Goal: Task Accomplishment & Management: Manage account settings

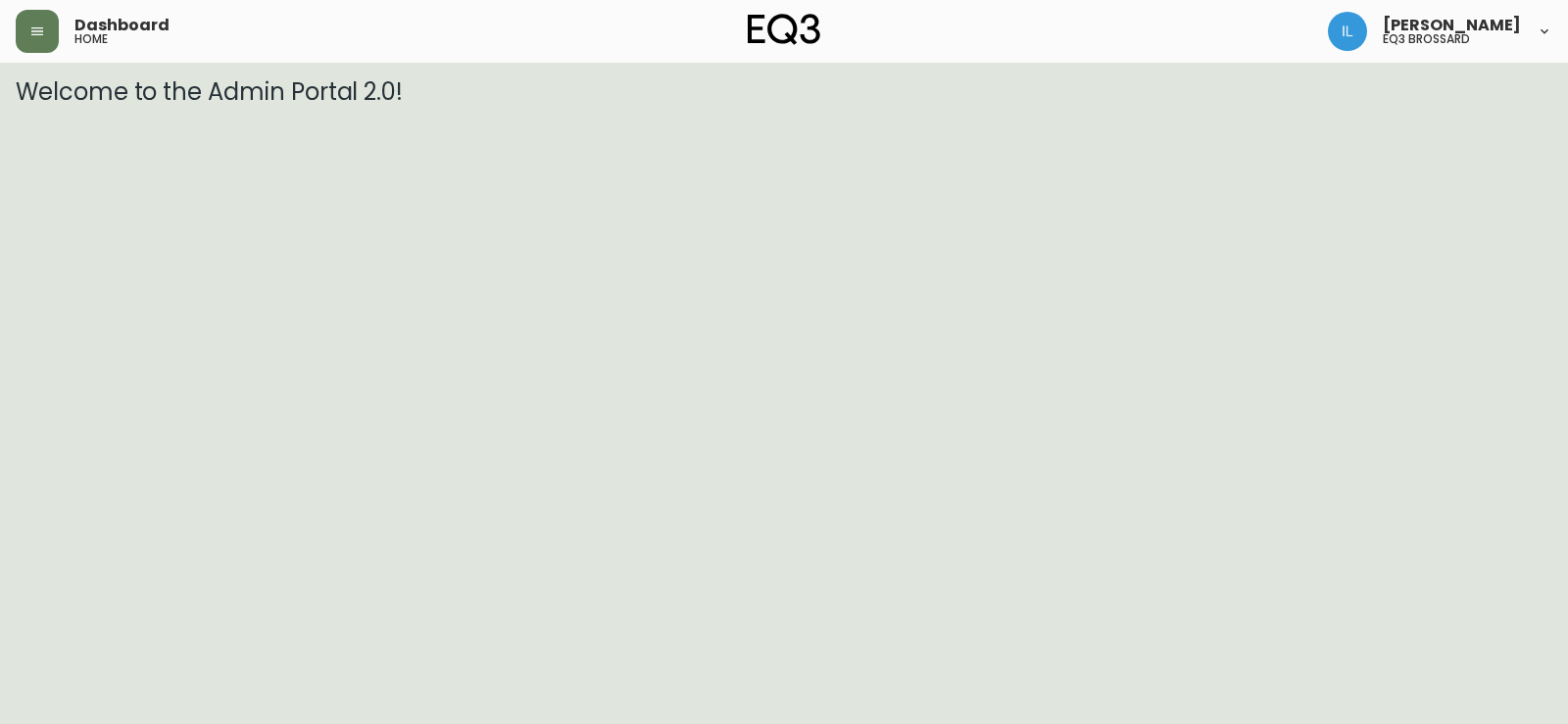
click at [1548, 36] on icon at bounding box center [1544, 32] width 16 height 16
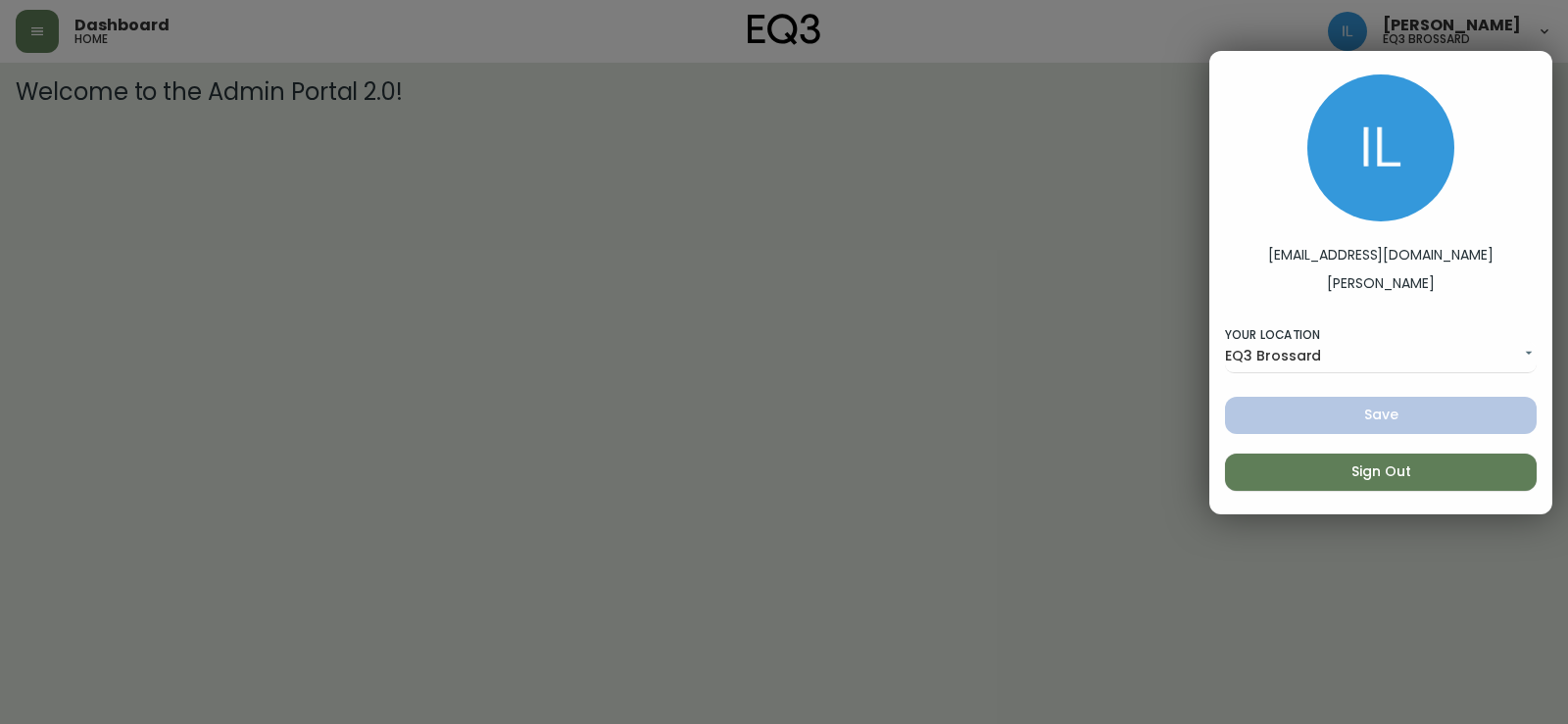
click at [1435, 483] on span "Sign Out" at bounding box center [1380, 472] width 280 height 25
